Goal: Task Accomplishment & Management: Use online tool/utility

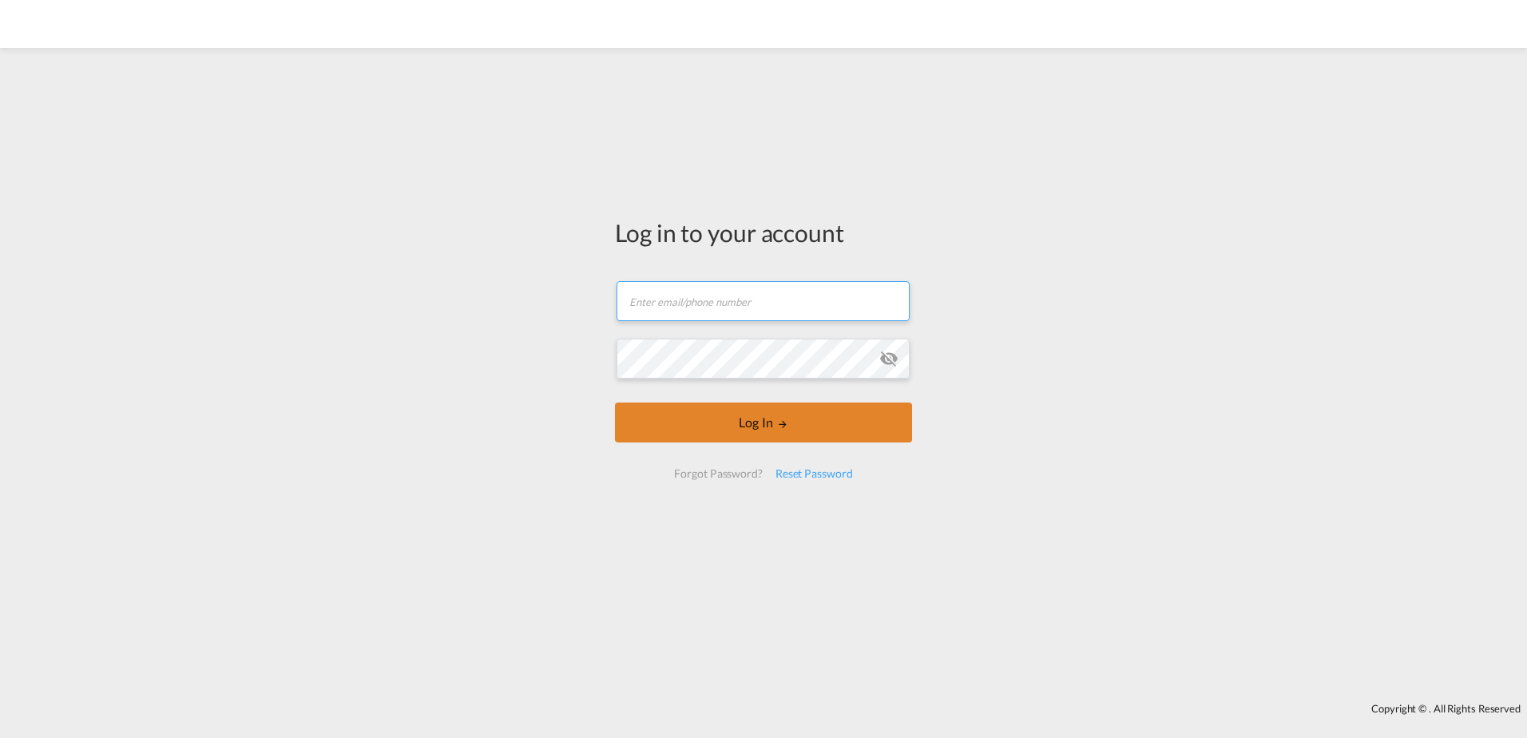
type input "[DOMAIN_NAME][EMAIL_ADDRESS][DOMAIN_NAME]"
click at [768, 426] on button "Log In" at bounding box center [763, 423] width 297 height 40
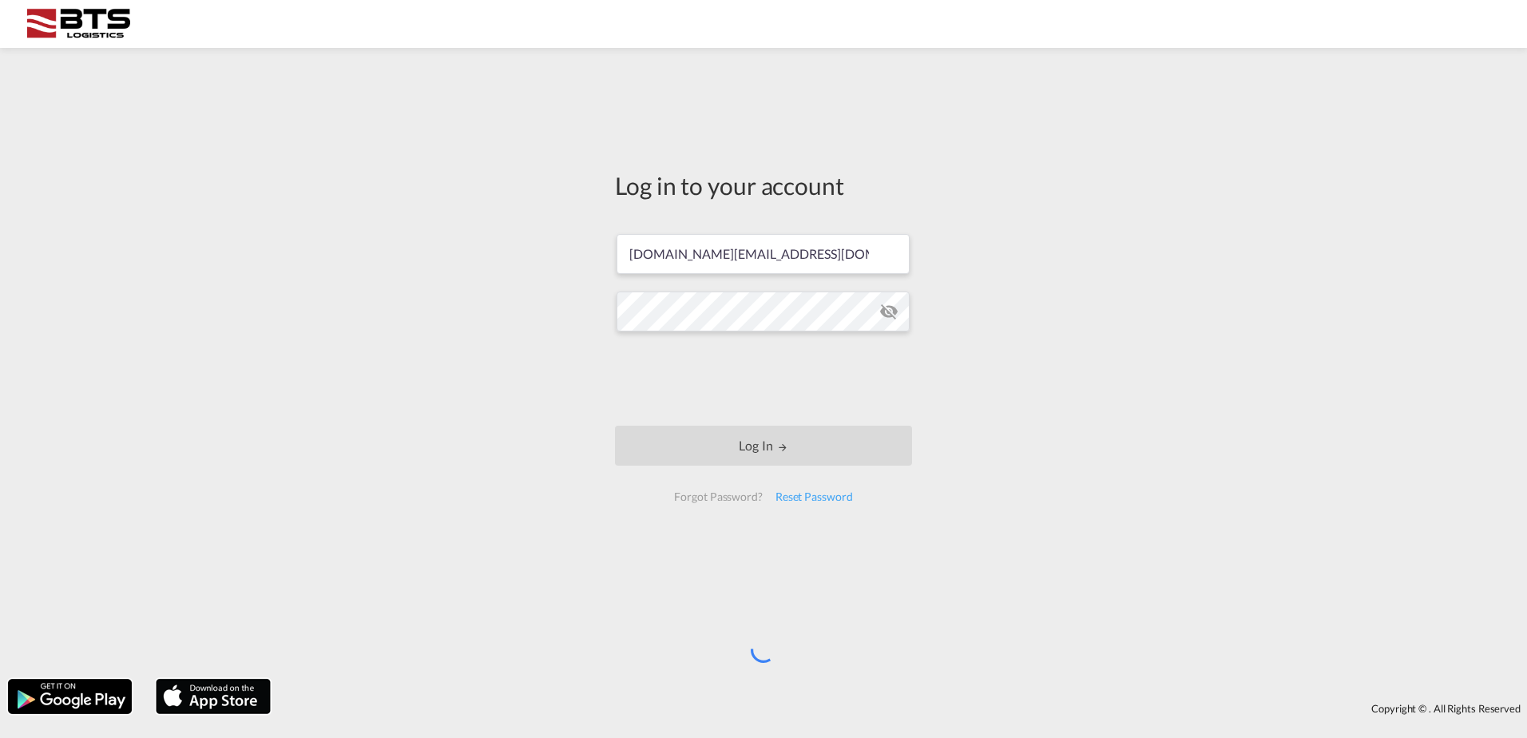
click at [485, 387] on div "Log in to your account [DOMAIN_NAME][EMAIL_ADDRESS][DOMAIN_NAME] Log In Forgot …" at bounding box center [763, 363] width 1527 height 615
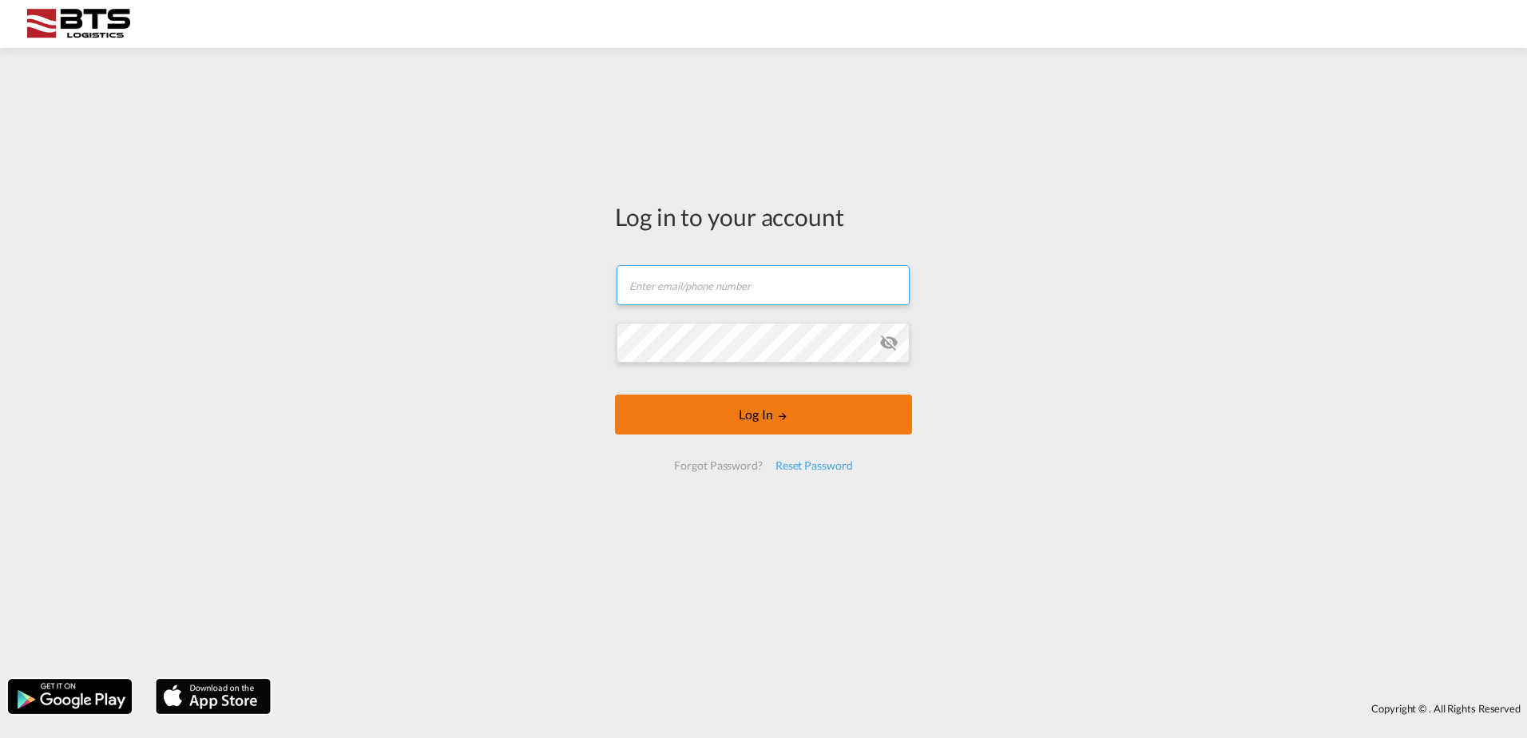
type input "[DOMAIN_NAME][EMAIL_ADDRESS][DOMAIN_NAME]"
click at [671, 411] on button "Log In" at bounding box center [763, 415] width 297 height 40
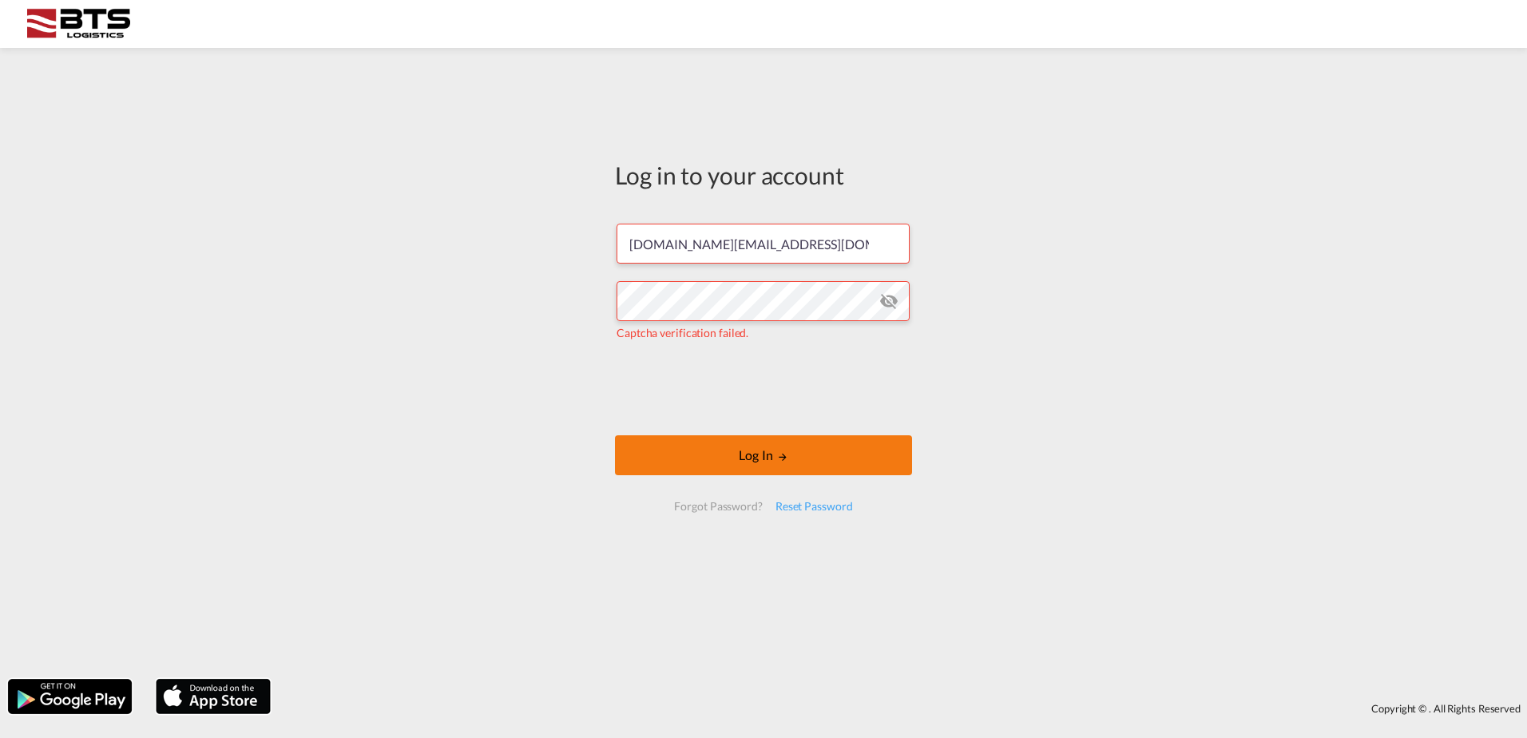
click at [669, 454] on button "Log In" at bounding box center [763, 455] width 297 height 40
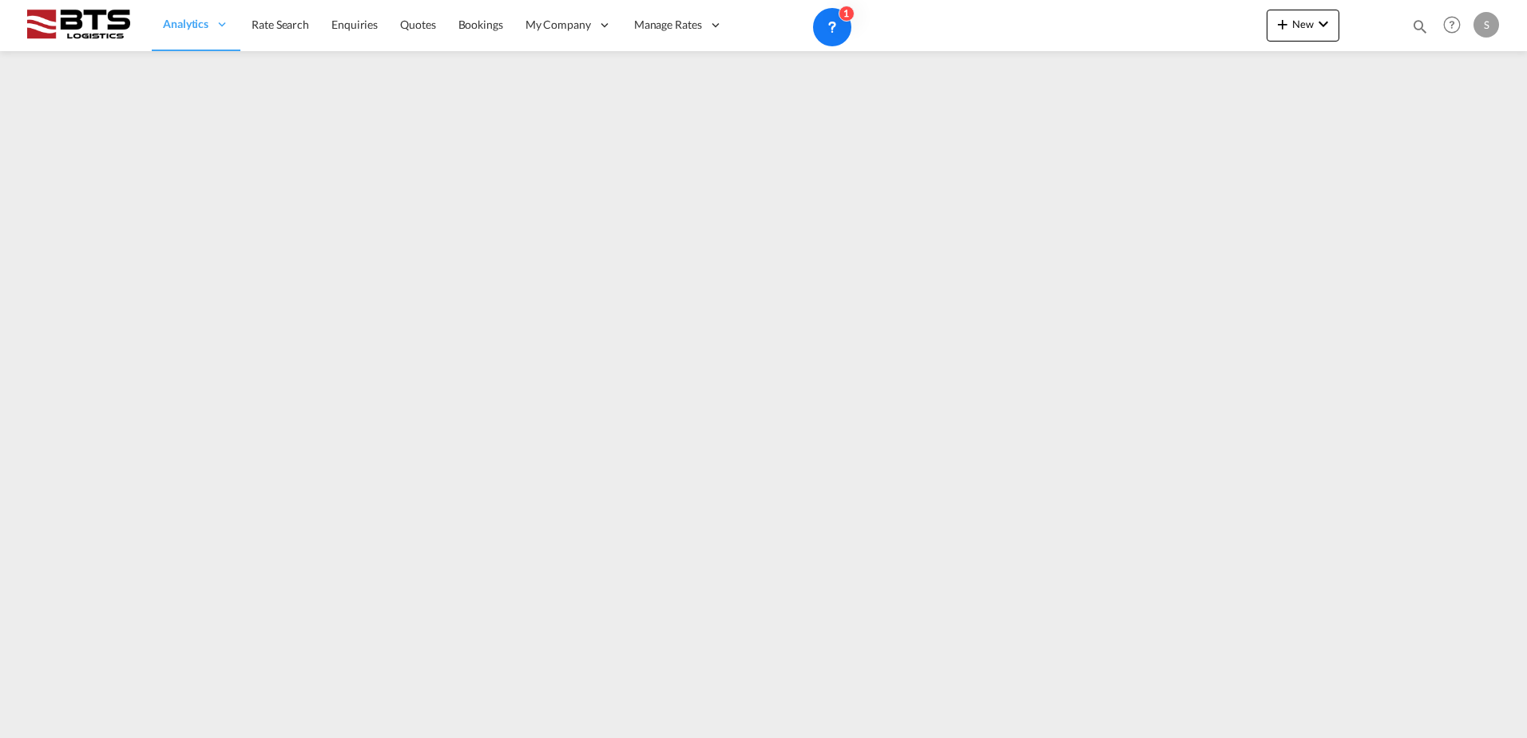
click at [1258, 31] on div "Analytics Reports Dashboard Rate Search Enquiries Quotes Bookings" at bounding box center [763, 25] width 1479 height 50
click at [1286, 30] on md-icon "icon-plus 400-fg" at bounding box center [1282, 23] width 19 height 19
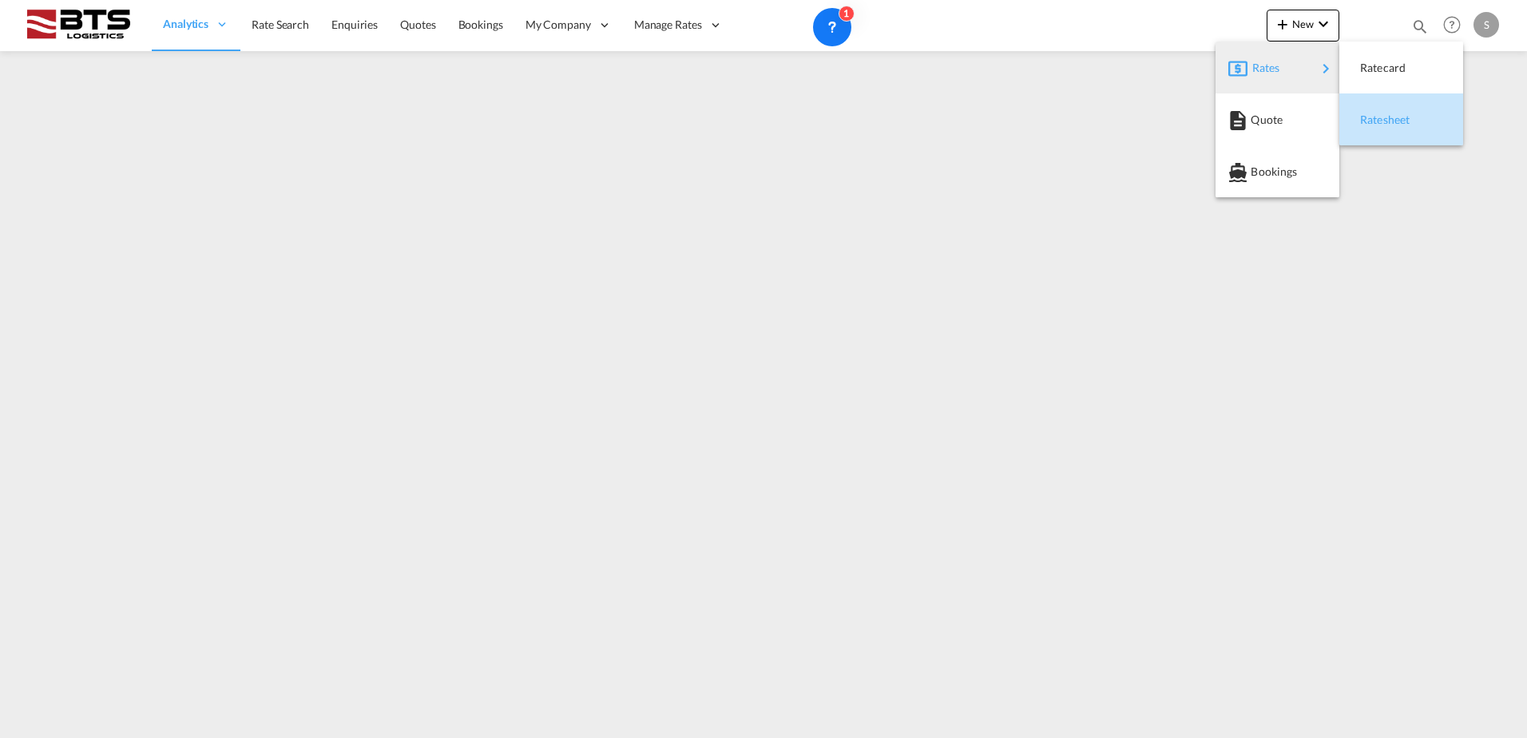
click at [1376, 109] on span "Ratesheet" at bounding box center [1369, 120] width 18 height 32
